Goal: Find specific page/section: Find specific page/section

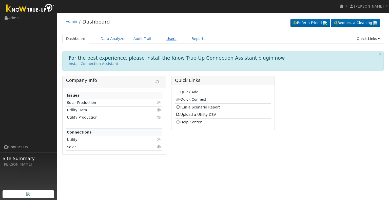
click at [163, 40] on link "Users" at bounding box center [172, 38] width 18 height 9
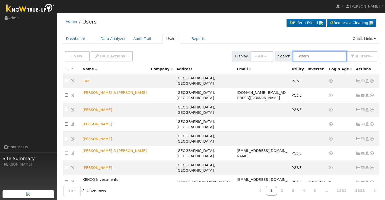
click at [308, 56] on input "text" at bounding box center [320, 56] width 54 height 10
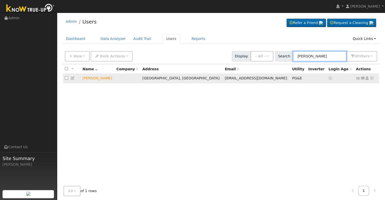
type input "marshall kell"
click at [372, 79] on icon at bounding box center [372, 79] width 5 height 4
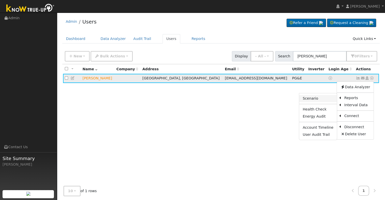
click at [319, 99] on link "Scenario" at bounding box center [318, 98] width 38 height 7
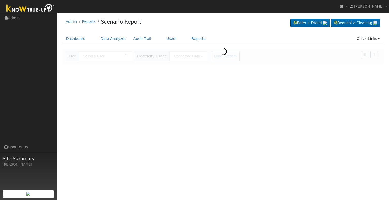
type input "[PERSON_NAME]"
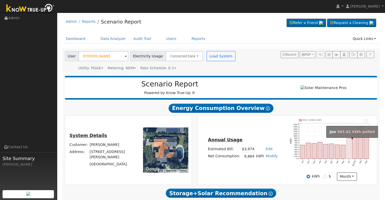
click at [349, 146] on rect "onclick=""" at bounding box center [349, 148] width 5 height 21
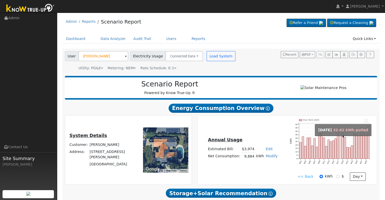
click at [340, 148] on rect "onclick=""" at bounding box center [341, 148] width 2 height 22
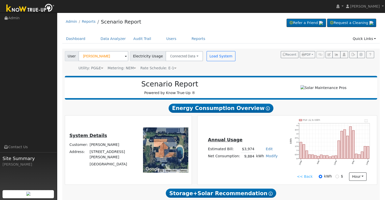
click at [302, 179] on link "<< Back" at bounding box center [305, 176] width 16 height 5
